Goal: Entertainment & Leisure: Consume media (video, audio)

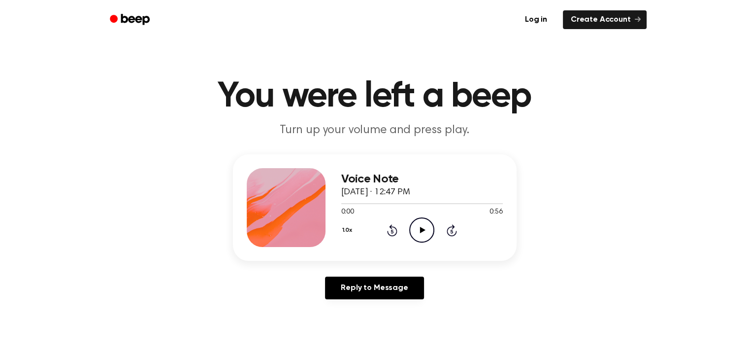
click at [422, 230] on icon at bounding box center [422, 230] width 5 height 6
click at [424, 233] on icon "Play Audio" at bounding box center [421, 229] width 25 height 25
click at [414, 227] on icon "Play Audio" at bounding box center [421, 229] width 25 height 25
click at [414, 224] on icon "Play Audio" at bounding box center [421, 229] width 25 height 25
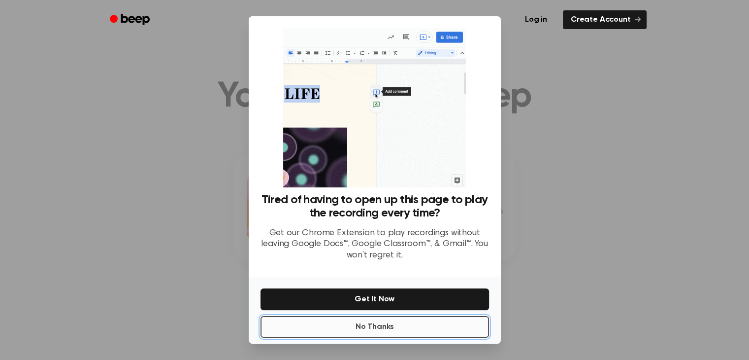
click at [394, 322] on button "No Thanks" at bounding box center [375, 327] width 229 height 22
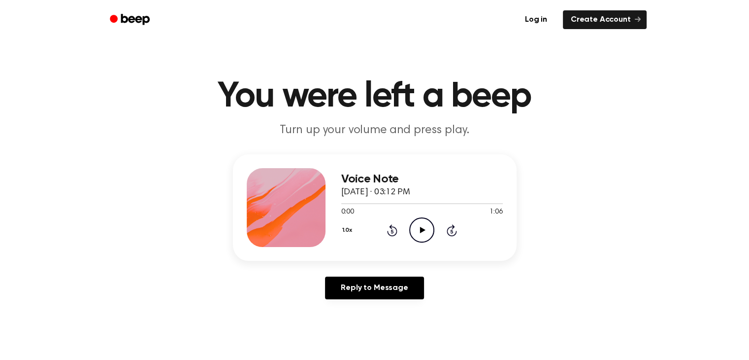
click at [425, 235] on icon "Play Audio" at bounding box center [421, 229] width 25 height 25
click at [428, 222] on icon "Play Audio" at bounding box center [421, 229] width 25 height 25
click at [424, 235] on icon "Play Audio" at bounding box center [421, 229] width 25 height 25
